Goal: Information Seeking & Learning: Learn about a topic

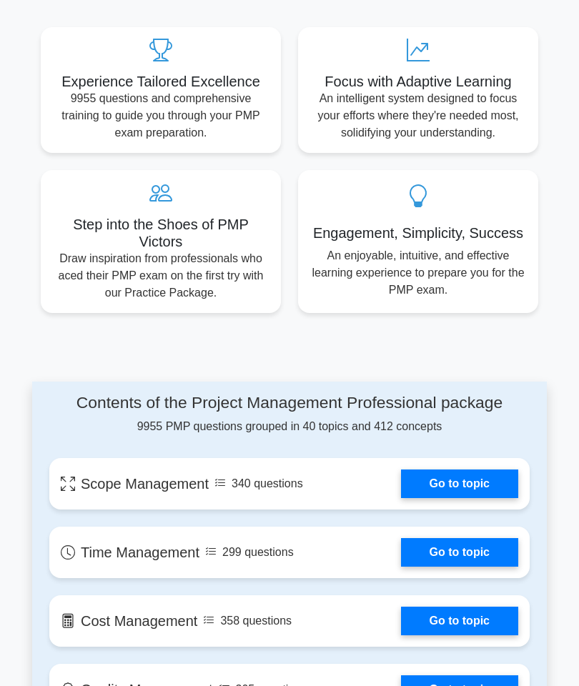
scroll to position [728, 0]
click at [458, 498] on link "Go to topic" at bounding box center [459, 483] width 117 height 29
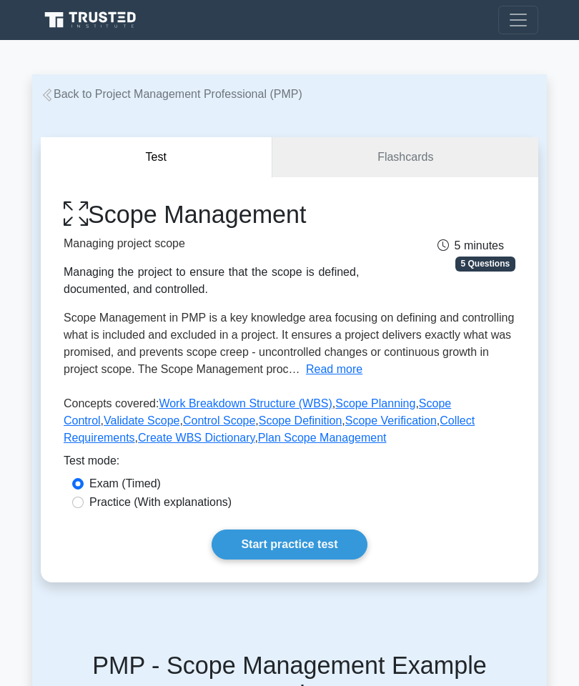
click at [316, 559] on link "Start practice test" at bounding box center [288, 544] width 155 height 30
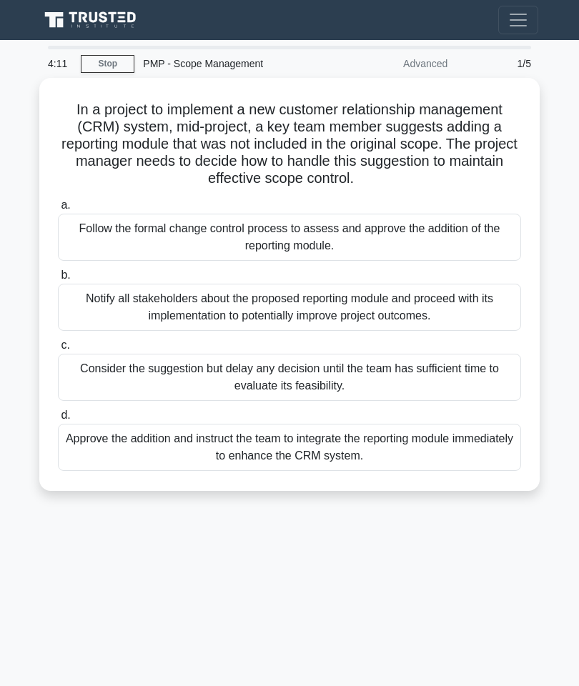
click at [377, 453] on div "Approve the addition and instruct the team to integrate the reporting module im…" at bounding box center [289, 447] width 463 height 47
click at [58, 420] on input "d. Approve the addition and instruct the team to integrate the reporting module…" at bounding box center [58, 415] width 0 height 9
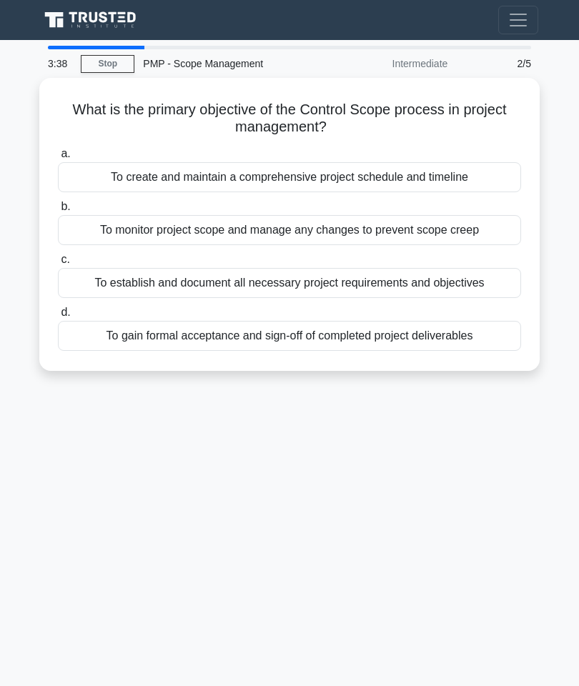
click at [439, 288] on div "To establish and document all necessary project requirements and objectives" at bounding box center [289, 283] width 463 height 30
click at [58, 264] on input "c. To establish and document all necessary project requirements and objectives" at bounding box center [58, 259] width 0 height 9
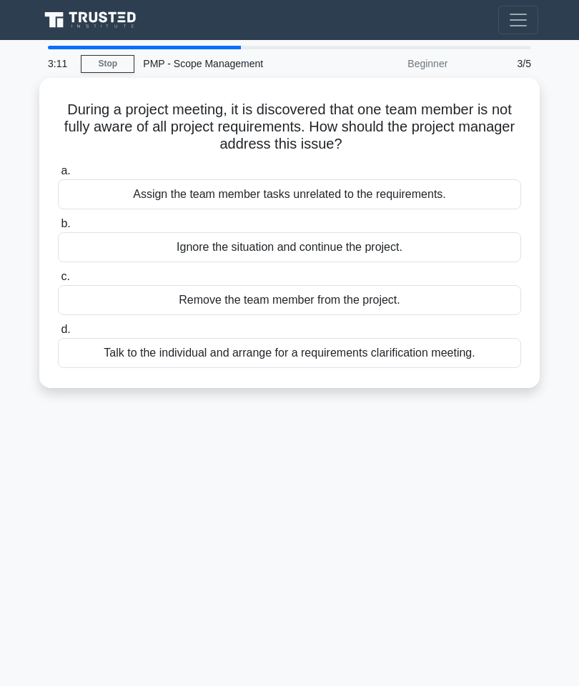
click at [432, 355] on div "Talk to the individual and arrange for a requirements clarification meeting." at bounding box center [289, 353] width 463 height 30
click at [58, 334] on input "d. Talk to the individual and arrange for a requirements clarification meeting." at bounding box center [58, 329] width 0 height 9
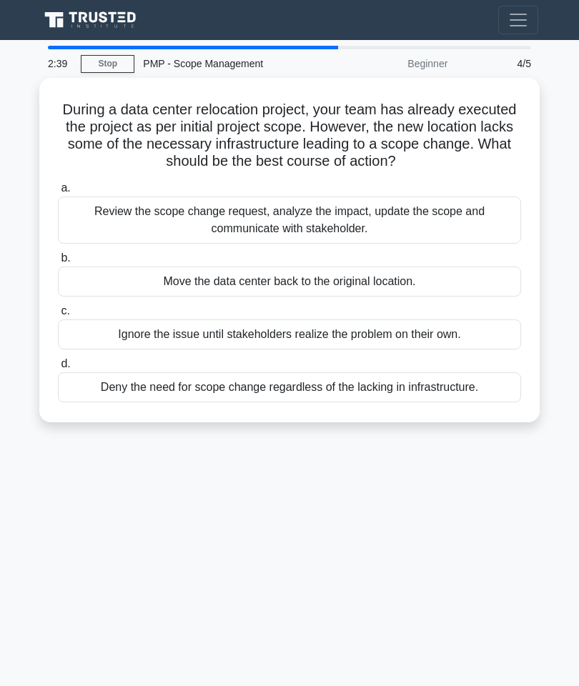
click at [461, 384] on div "Deny the need for scope change regardless of the lacking in infrastructure." at bounding box center [289, 387] width 463 height 30
click at [58, 369] on input "d. Deny the need for scope change regardless of the lacking in infrastructure." at bounding box center [58, 363] width 0 height 9
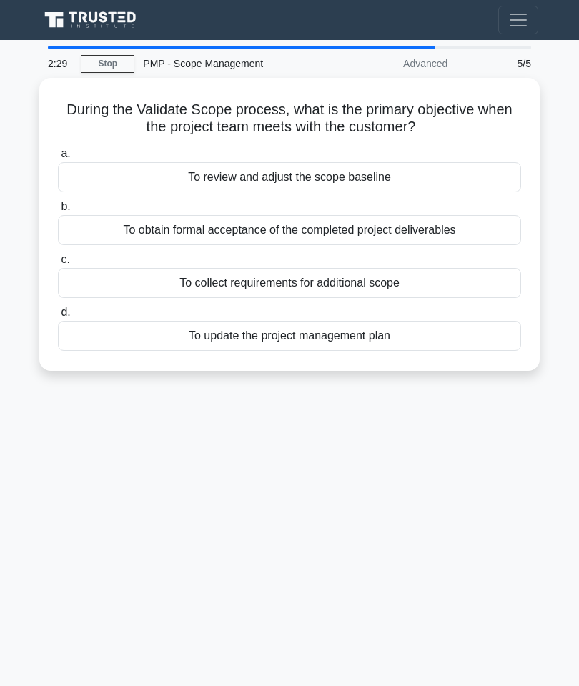
click at [366, 289] on div "To collect requirements for additional scope" at bounding box center [289, 283] width 463 height 30
click at [58, 264] on input "c. To collect requirements for additional scope" at bounding box center [58, 259] width 0 height 9
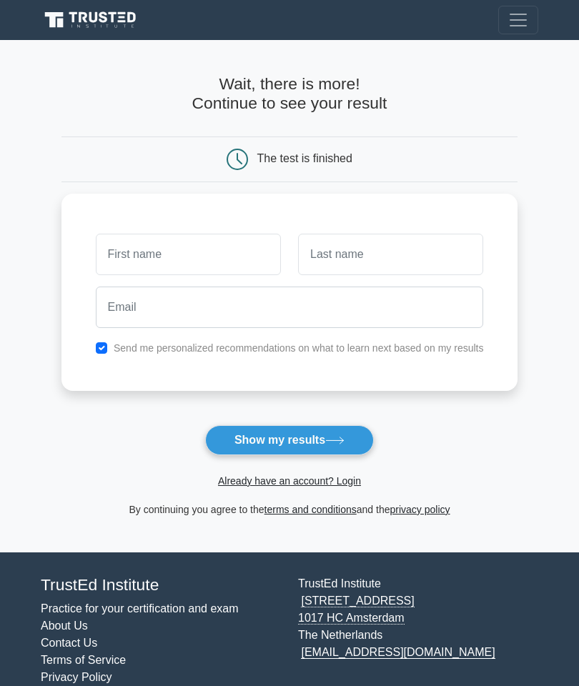
click at [336, 437] on icon at bounding box center [334, 441] width 19 height 8
click at [164, 266] on input "text" at bounding box center [188, 254] width 185 height 41
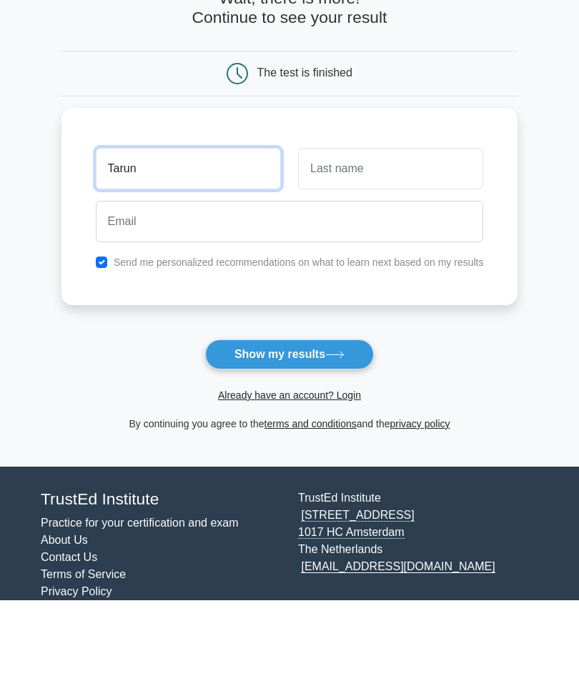
type input "Tarun"
click at [322, 425] on button "Show my results" at bounding box center [289, 440] width 169 height 30
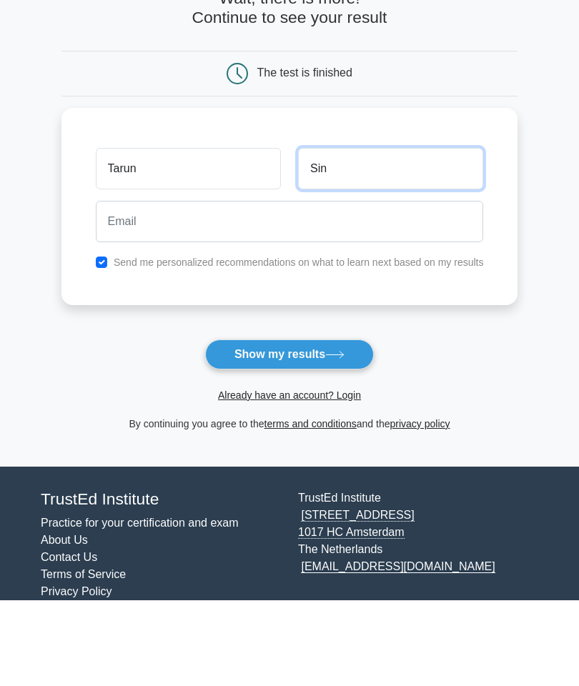
type input "Sin"
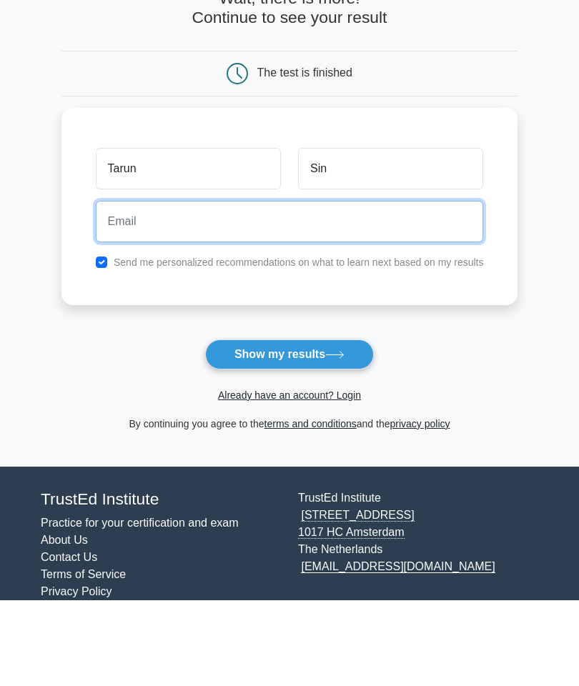
click at [294, 286] on input "email" at bounding box center [290, 306] width 388 height 41
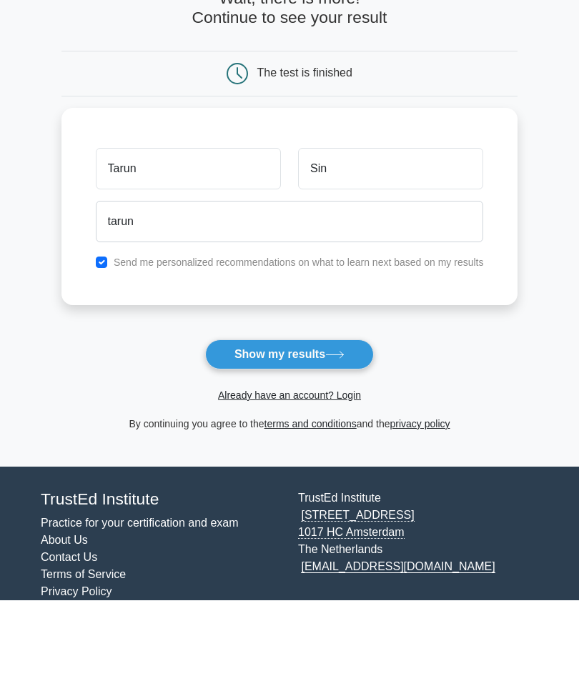
click at [317, 425] on button "Show my results" at bounding box center [289, 440] width 169 height 30
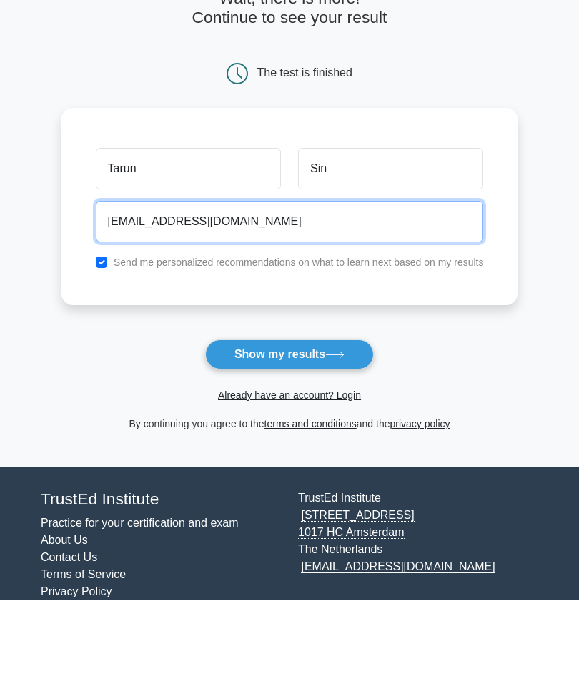
type input "tarun@gmail.com"
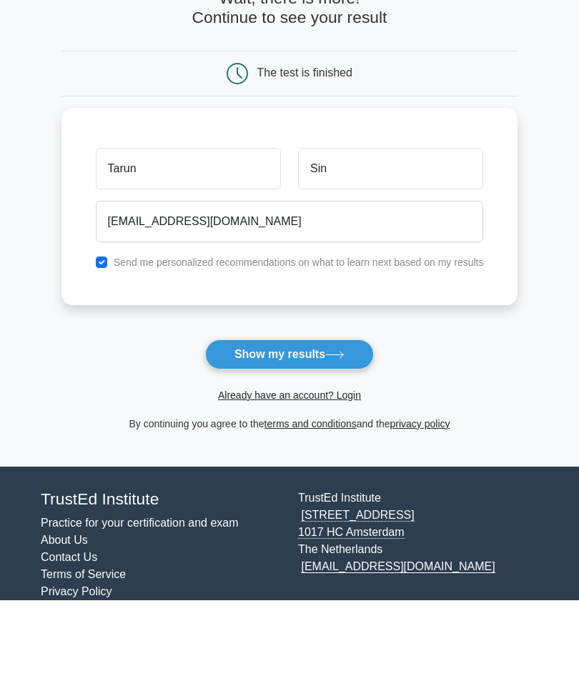
click at [324, 425] on button "Show my results" at bounding box center [289, 440] width 169 height 30
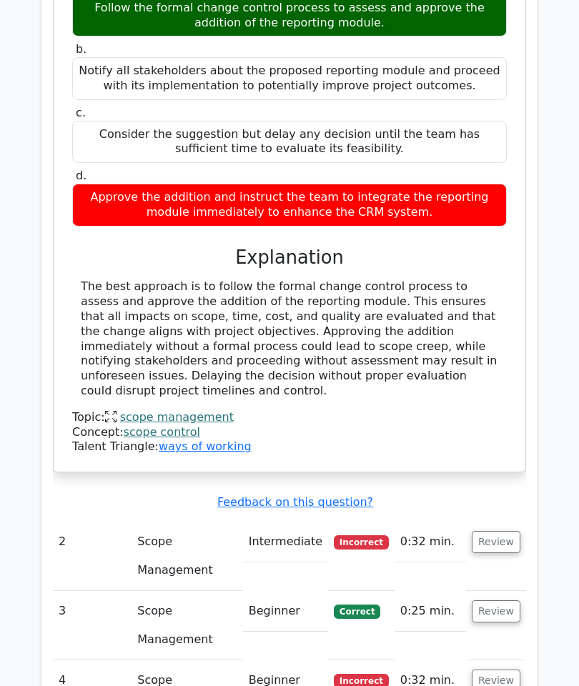
scroll to position [1423, 0]
click at [495, 531] on button "Review" at bounding box center [496, 542] width 49 height 22
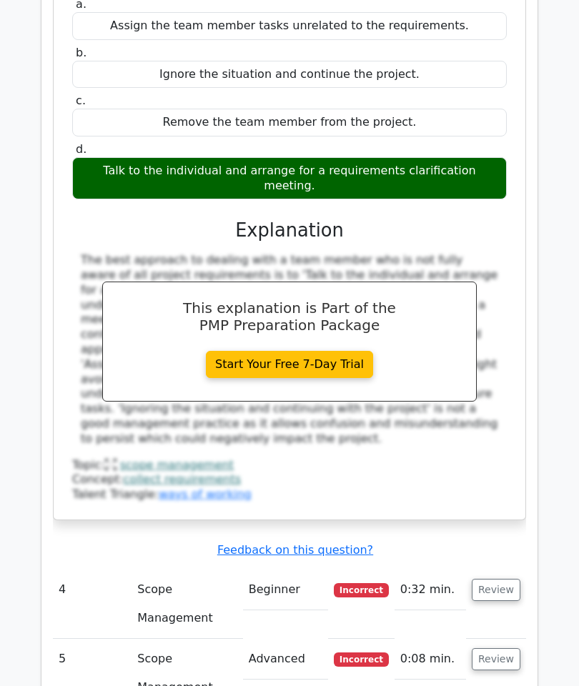
scroll to position [2737, 0]
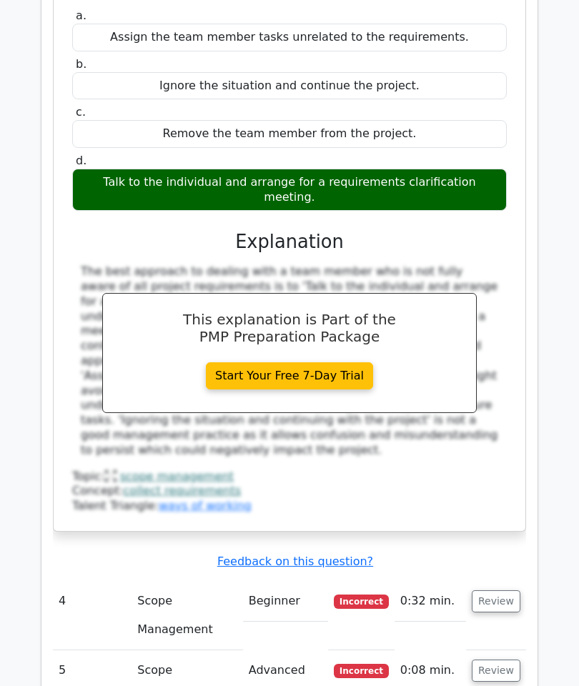
click at [504, 659] on button "Review" at bounding box center [496, 670] width 49 height 22
